Goal: Navigation & Orientation: Go to known website

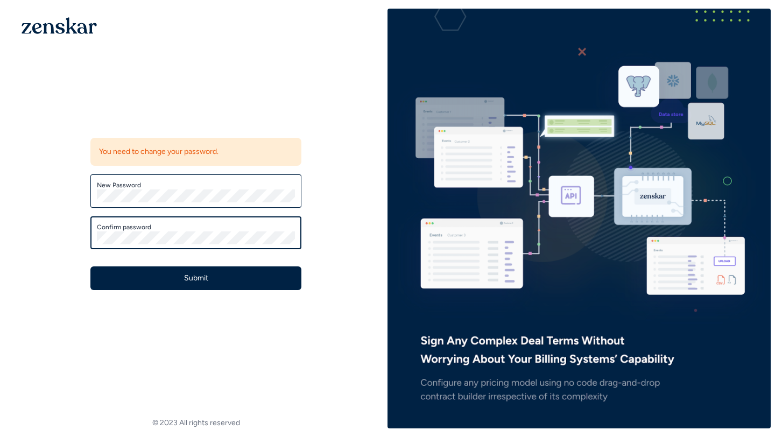
click at [90, 267] on button "Submit" at bounding box center [195, 279] width 211 height 24
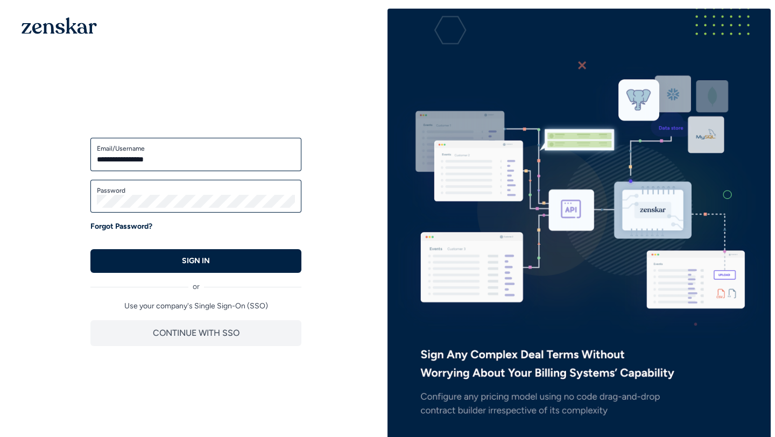
type input "**********"
click at [90, 249] on button "SIGN IN" at bounding box center [195, 261] width 211 height 24
